Goal: Task Accomplishment & Management: Use online tool/utility

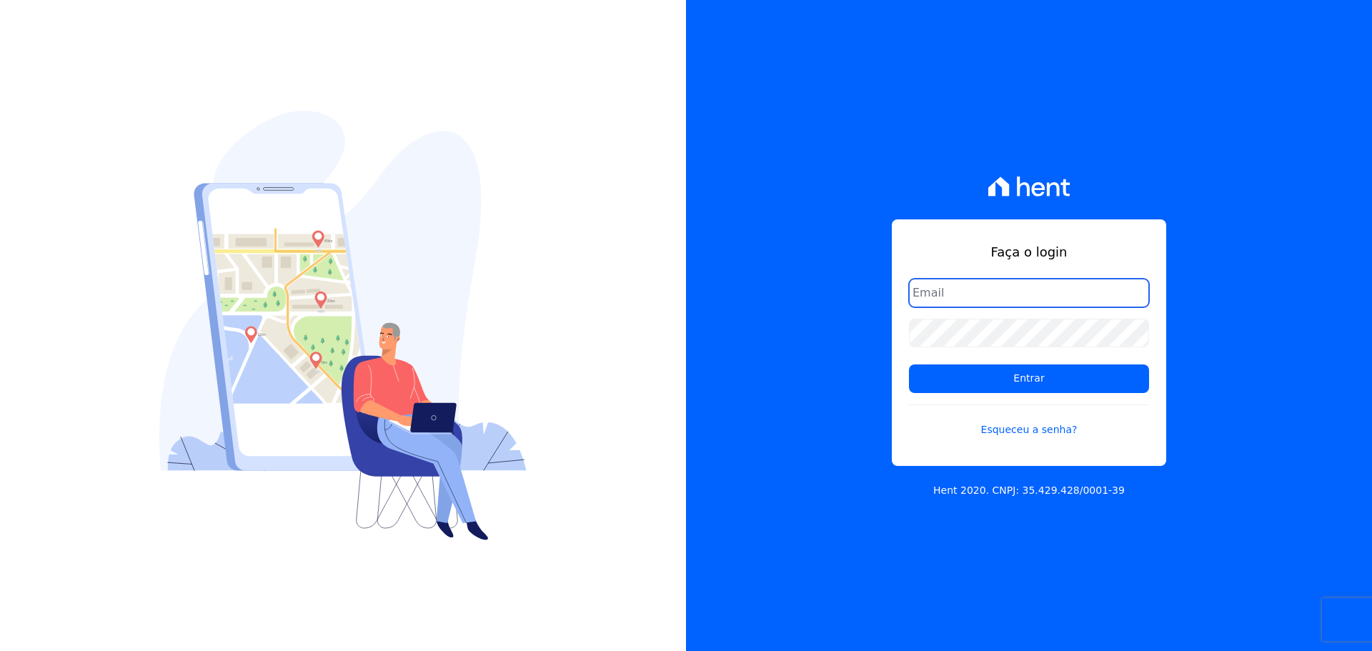
drag, startPoint x: 982, startPoint y: 294, endPoint x: 982, endPoint y: 305, distance: 11.5
click at [982, 294] on input "email" at bounding box center [1029, 293] width 240 height 29
type input "[PERSON_NAME][EMAIL_ADDRESS][DOMAIN_NAME]"
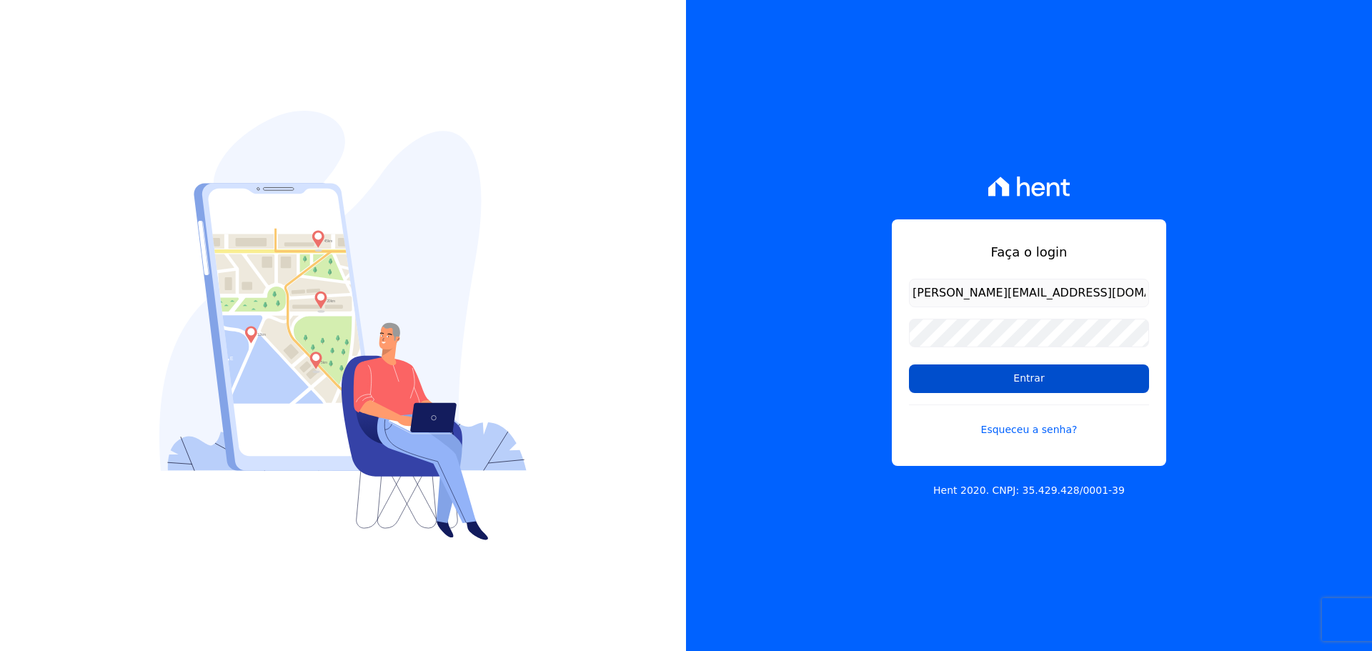
click at [1009, 379] on input "Entrar" at bounding box center [1029, 378] width 240 height 29
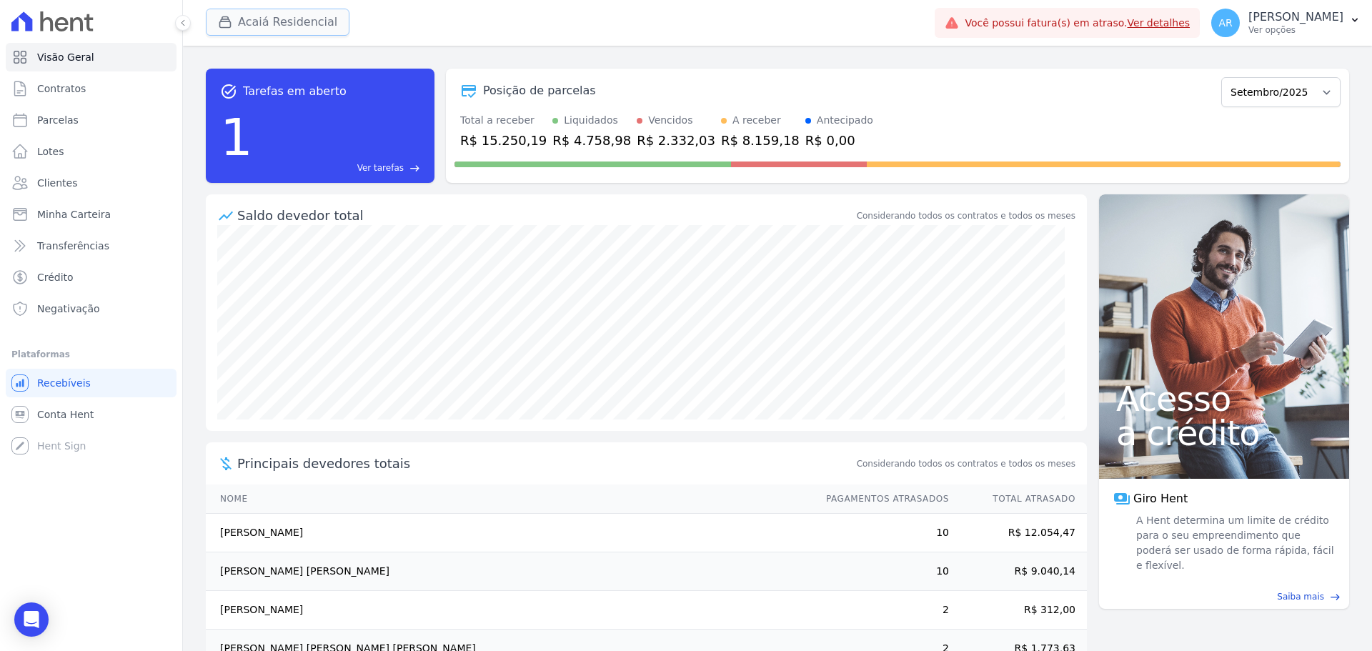
click at [288, 20] on button "Acaiá Residencial" at bounding box center [278, 22] width 144 height 27
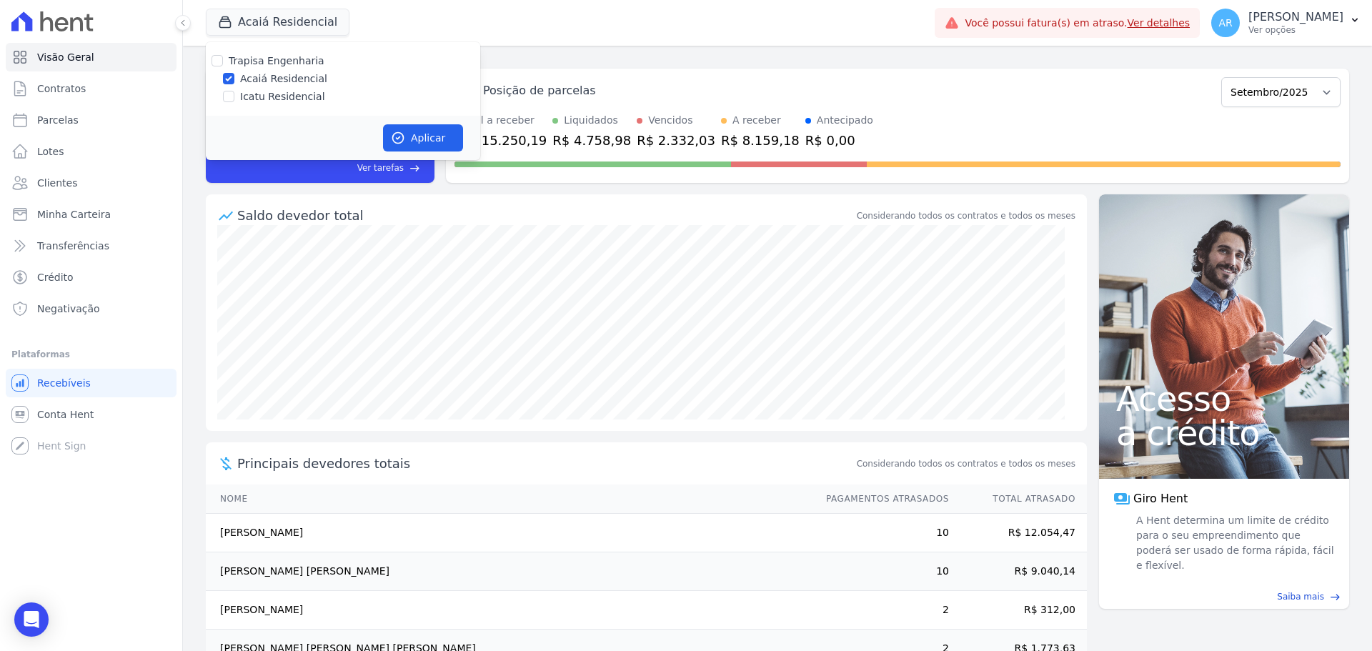
click at [250, 104] on div "Trapisa Engenharia Acaiá Residencial Icatu Residencial" at bounding box center [343, 79] width 274 height 74
click at [254, 97] on label "Icatu Residencial" at bounding box center [282, 96] width 85 height 15
click at [234, 97] on input "Icatu Residencial" at bounding box center [228, 96] width 11 height 11
checkbox input "true"
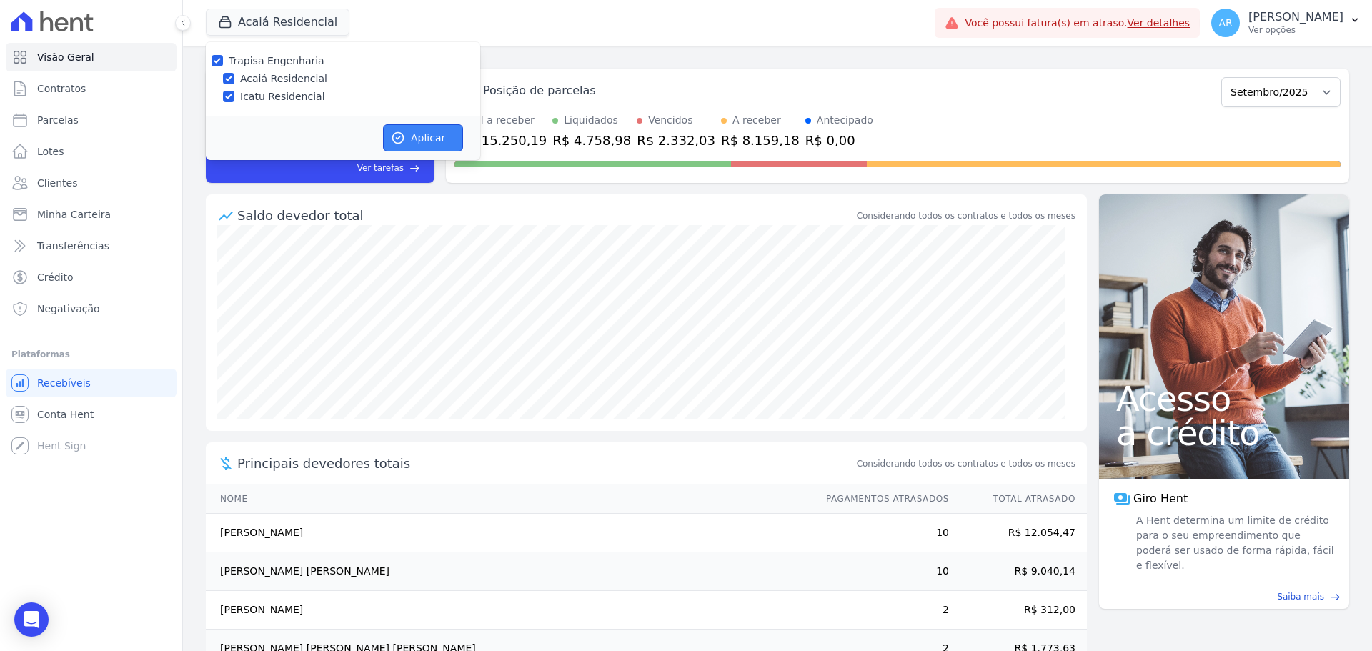
click at [388, 130] on button "Aplicar" at bounding box center [423, 137] width 80 height 27
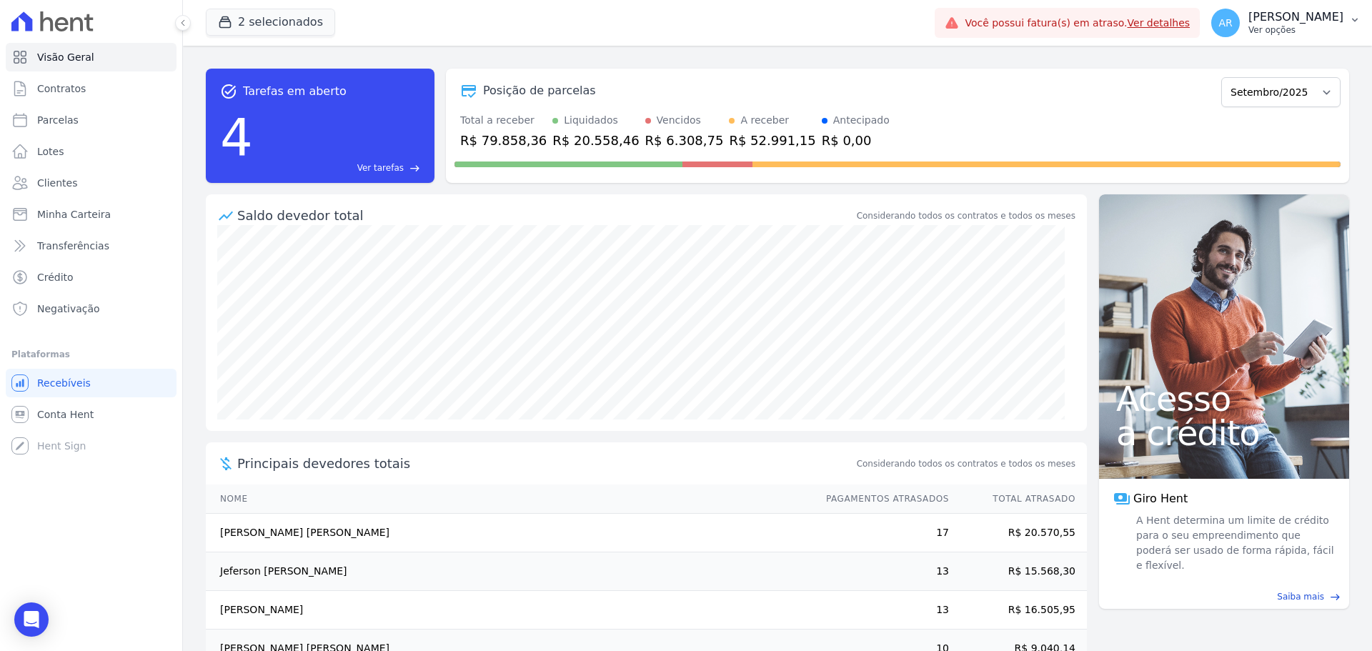
click at [1248, 31] on p "Ver opções" at bounding box center [1295, 29] width 95 height 11
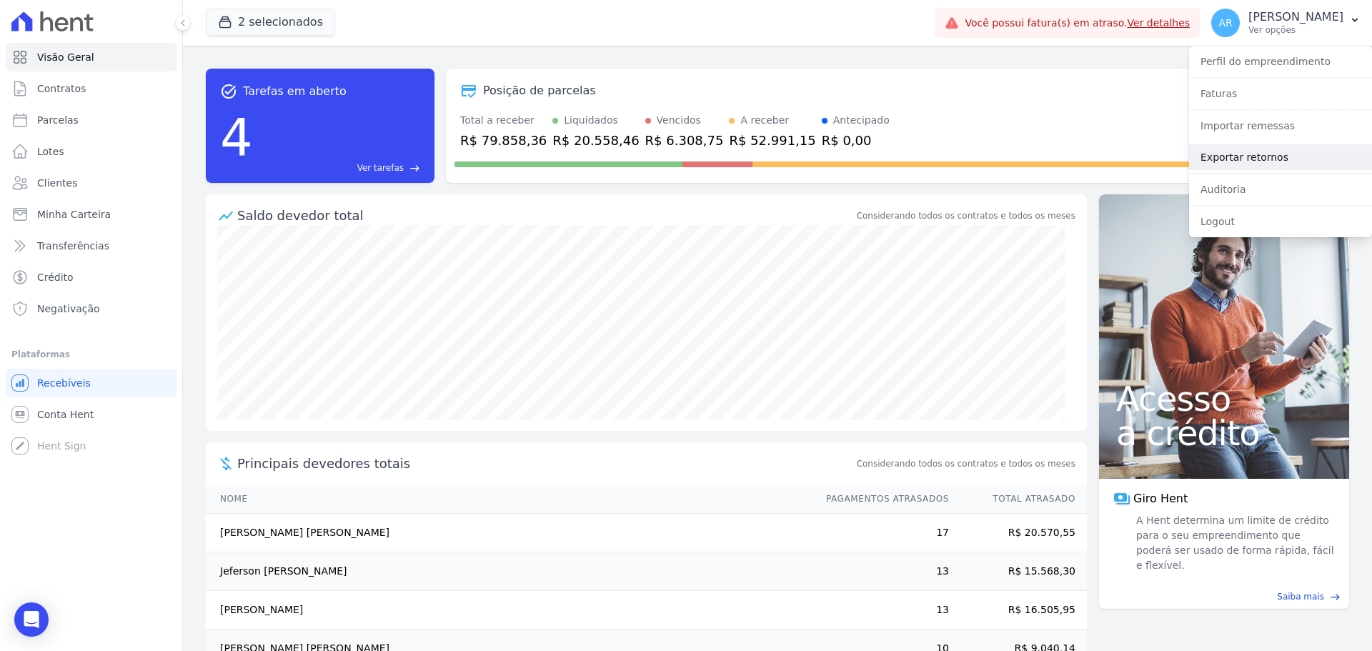
click at [1225, 151] on link "Exportar retornos" at bounding box center [1280, 157] width 183 height 26
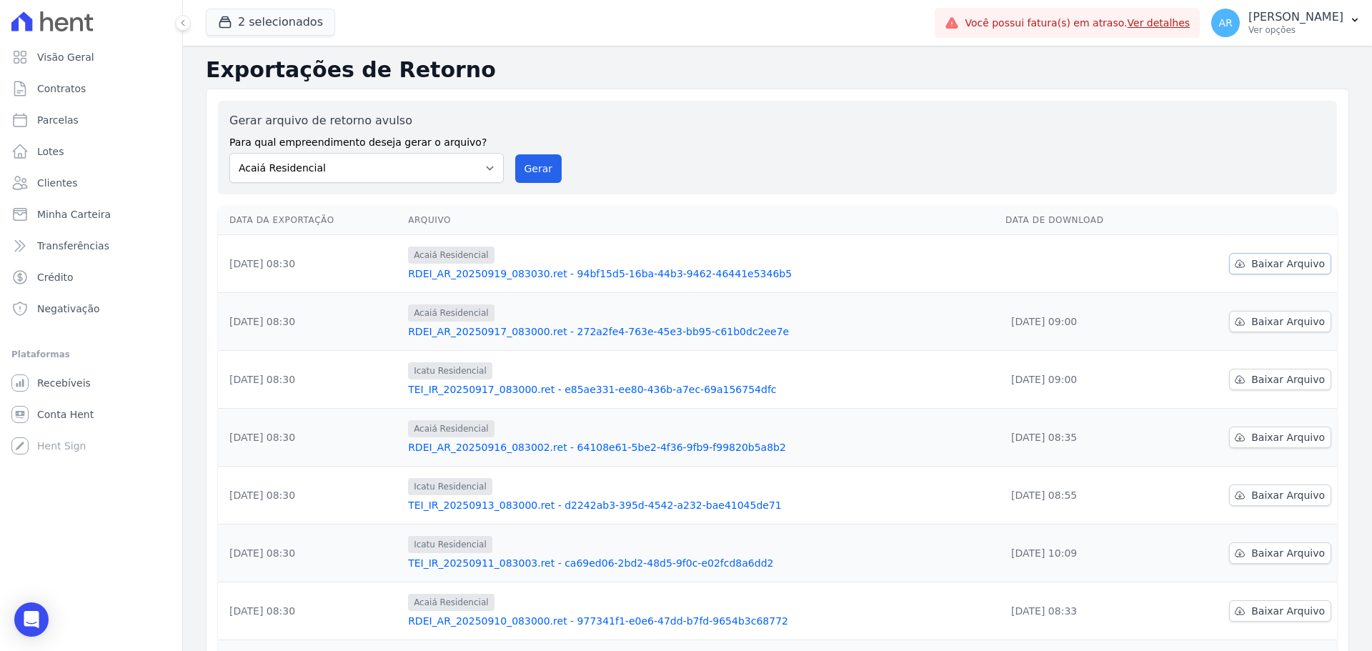
click at [1251, 262] on span "Baixar Arquivo" at bounding box center [1288, 264] width 74 height 14
